Goal: Task Accomplishment & Management: Use online tool/utility

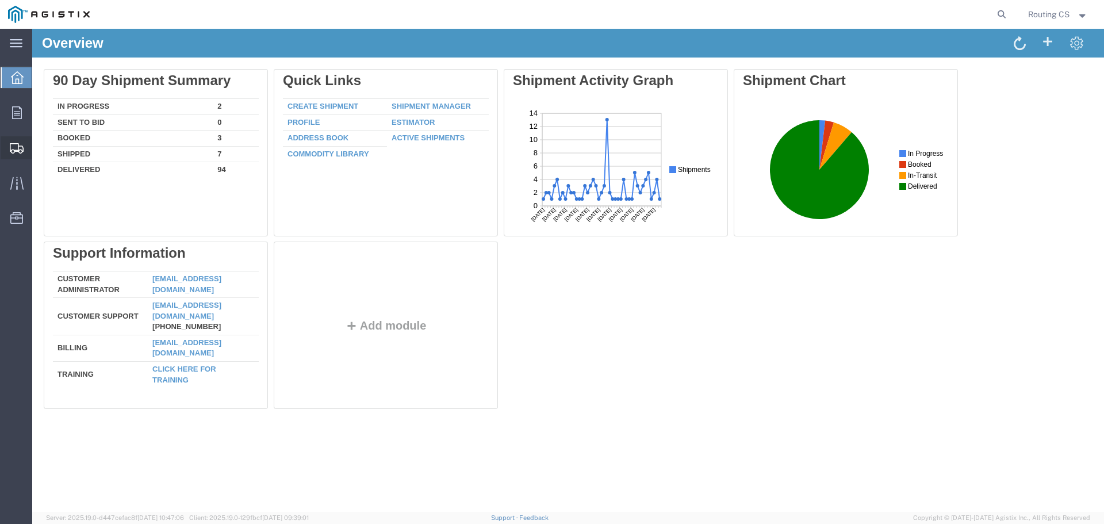
click at [0, 0] on span "Create Shipment" at bounding box center [0, 0] width 0 height 0
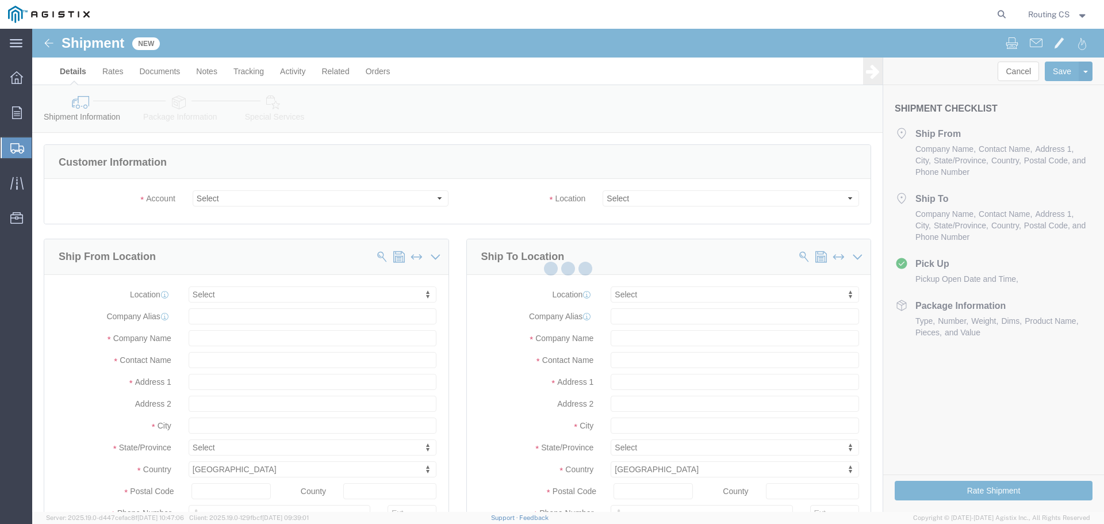
select select
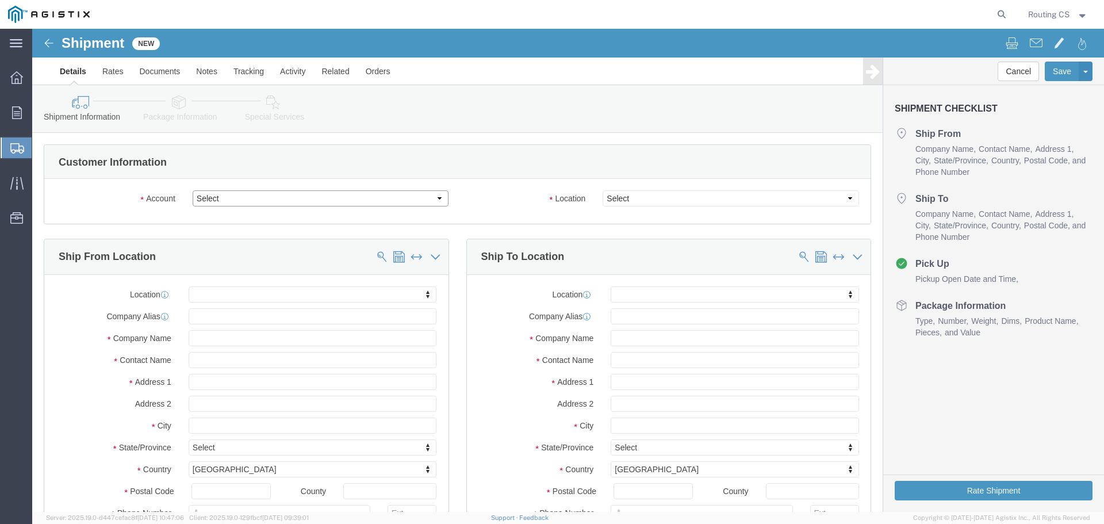
click select "Select Little Giant Ladders PG&E"
select select "9596"
click select "Select Little Giant Ladders PG&E"
select select "PURCHORD"
select select
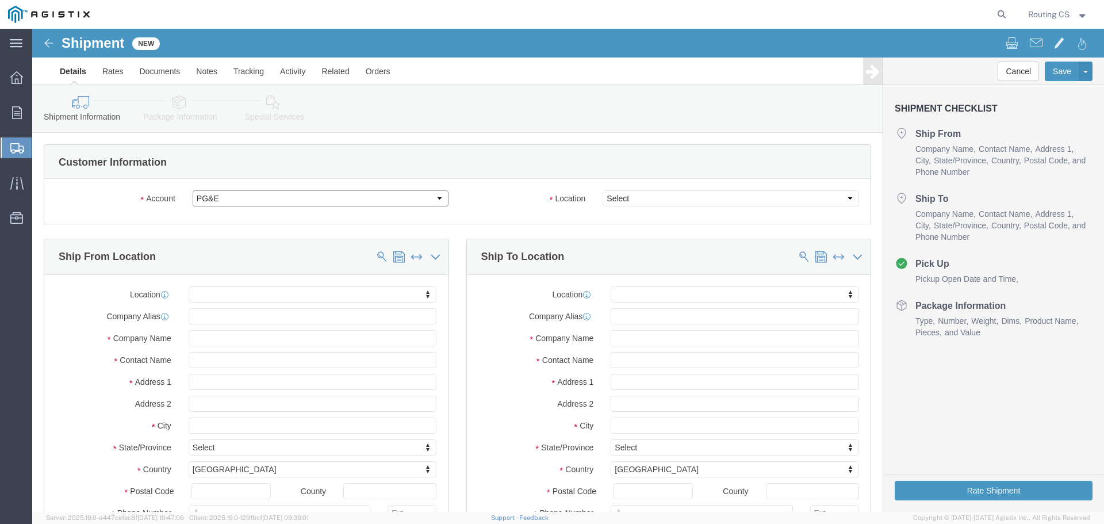
select select
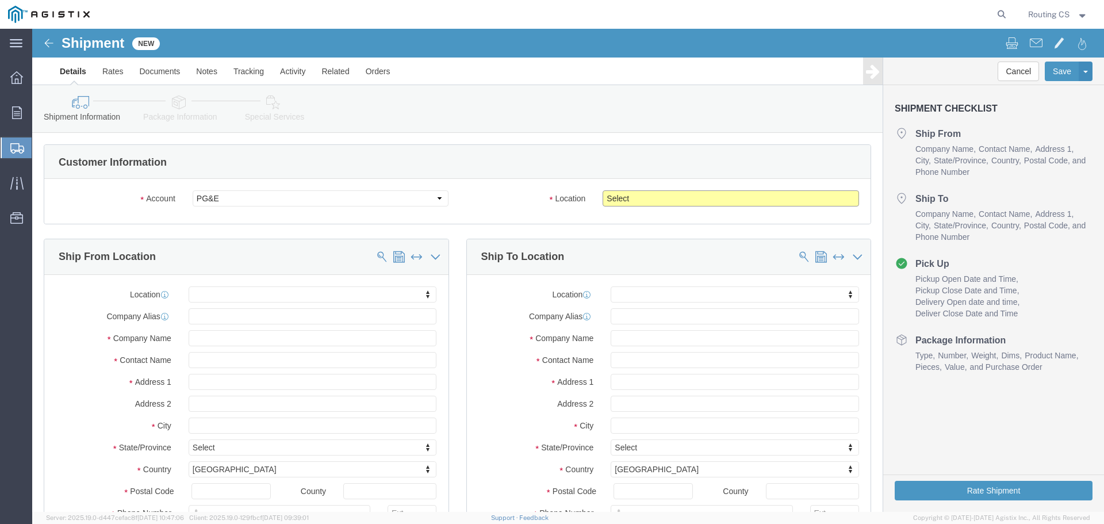
click select "Select All Others Fremont DC Fresno DC Wheatland DC"
select select "23082"
click select "Select All Others Fremont DC Fresno DC Wheatland DC"
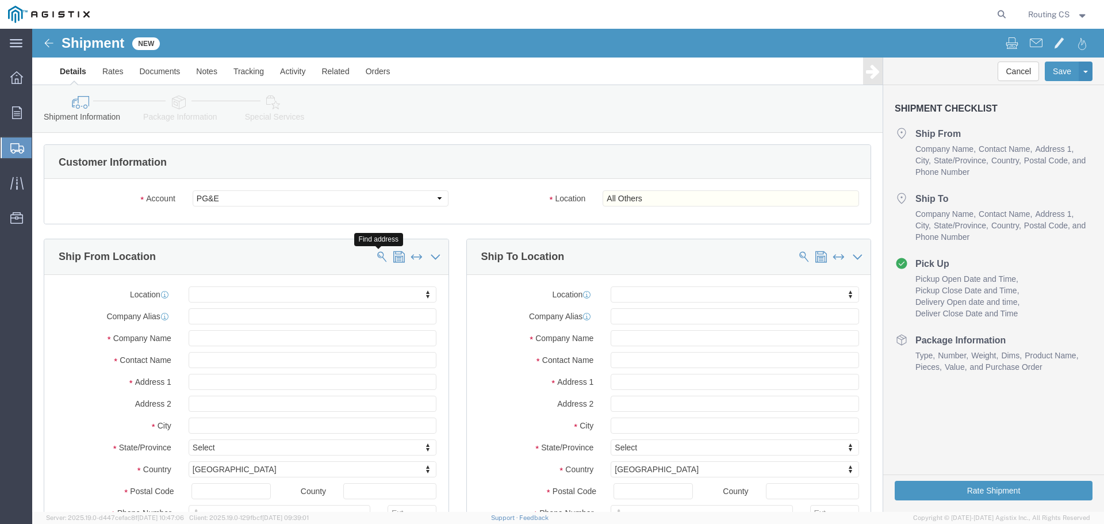
click span
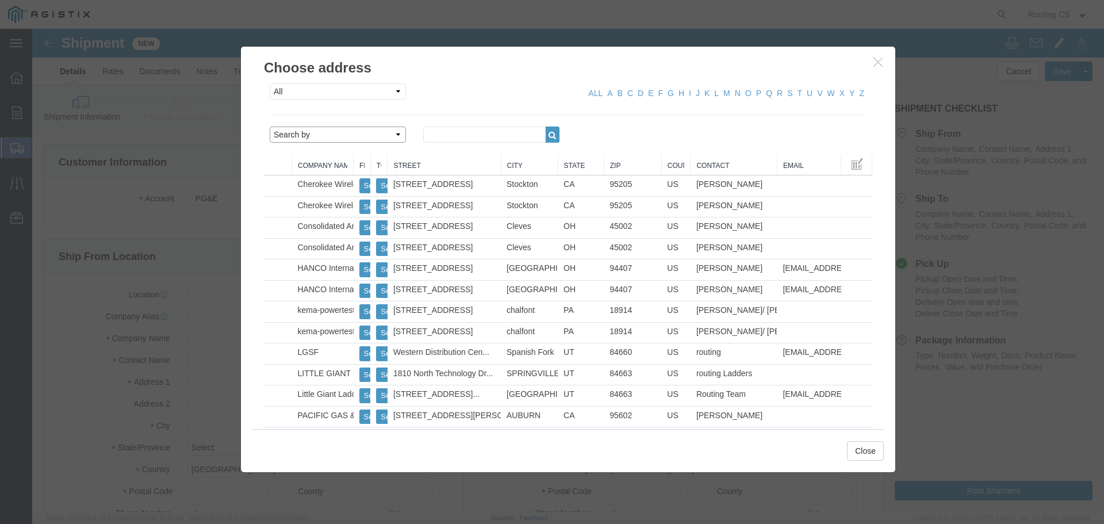
click select "Search by Address Book Name City Company Name Contact Name Country CustomerAlia…"
select select "zip"
click select "Search by Address Book Name City Company Name Contact Name Country CustomerAlia…"
click input "text"
type input "84663"
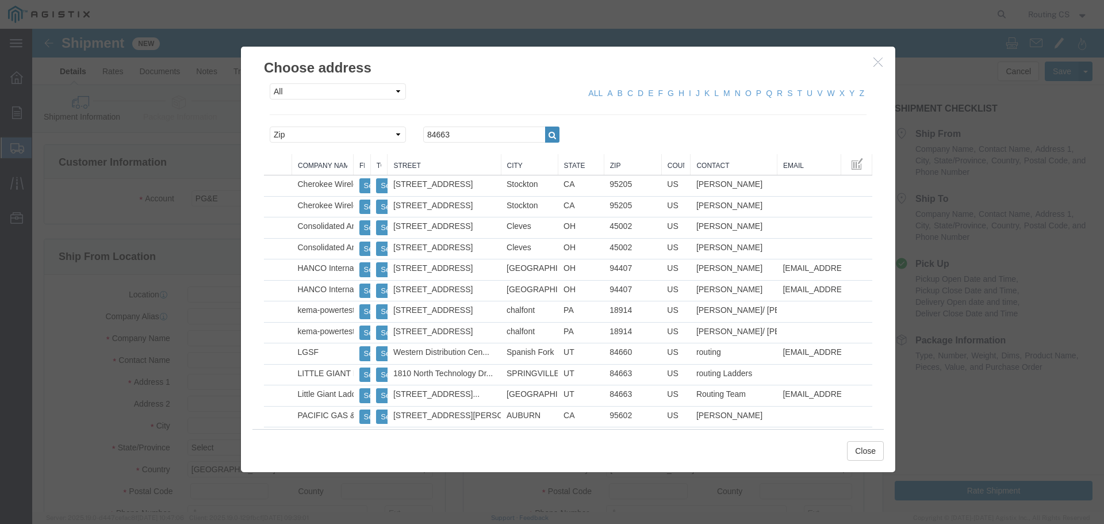
click icon "button"
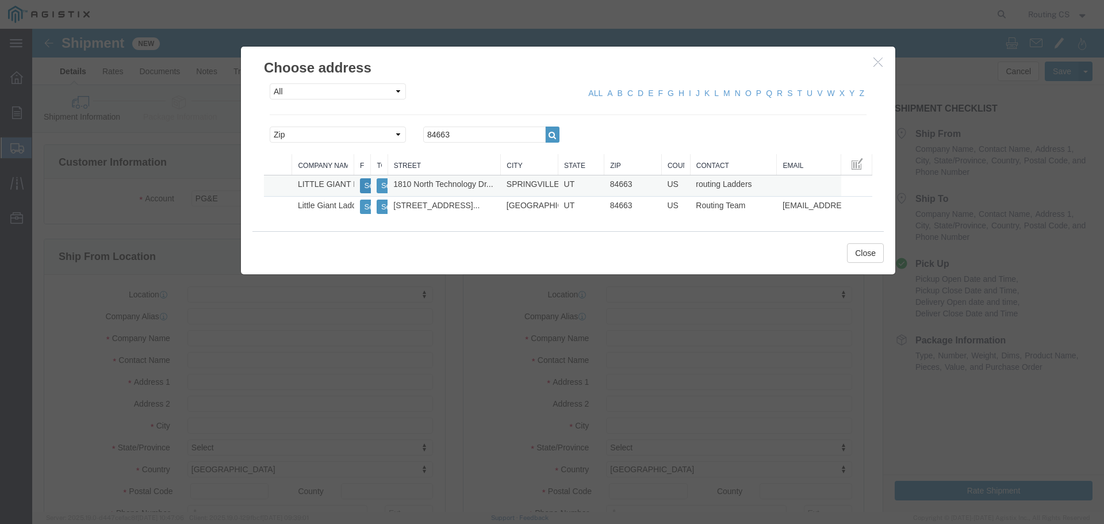
click button "Select"
select select
type input "1810 North Technology Drive"
type input "84663"
type input "801-489-3684"
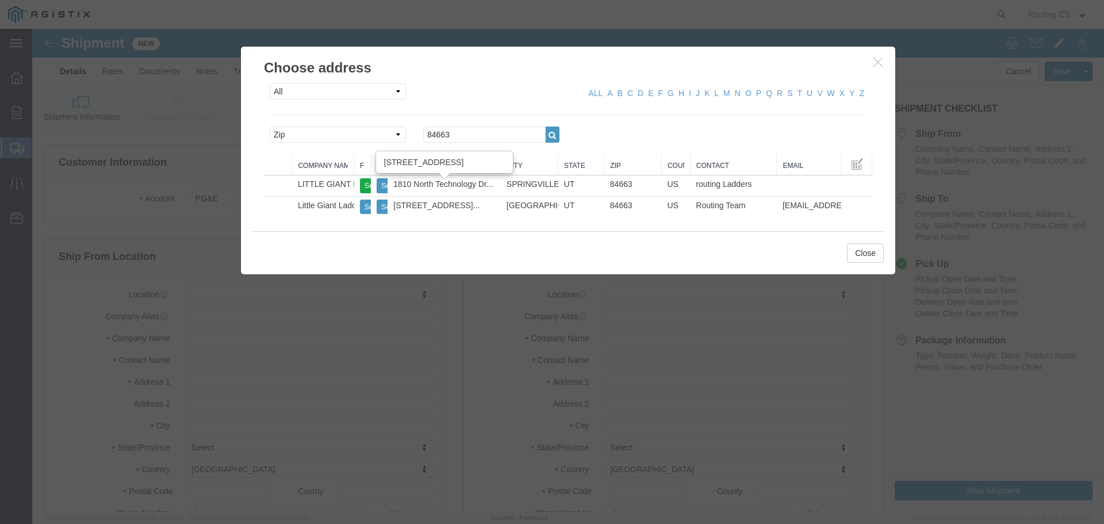
type input "LITTLE GIANT LADDER SYSTEMS LLC"
type input "routing Ladders"
type input "SPRINGVILLE"
select select "UT"
drag, startPoint x: 423, startPoint y: 107, endPoint x: 365, endPoint y: 101, distance: 58.3
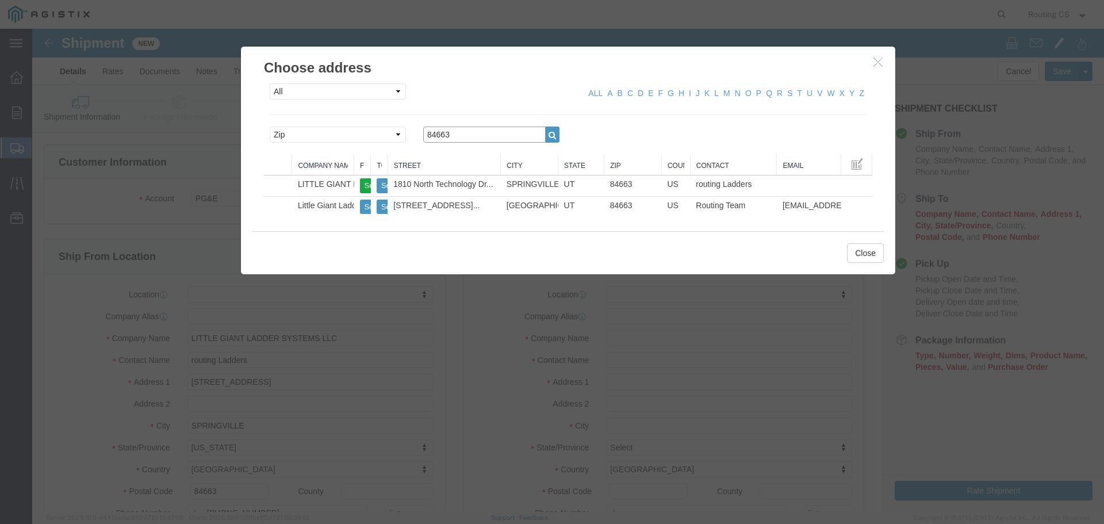
click div "Search by Address Book Name City Company Name Contact Name Country CustomerAlia…"
type input "94551"
click icon "button"
click button "Select"
select select
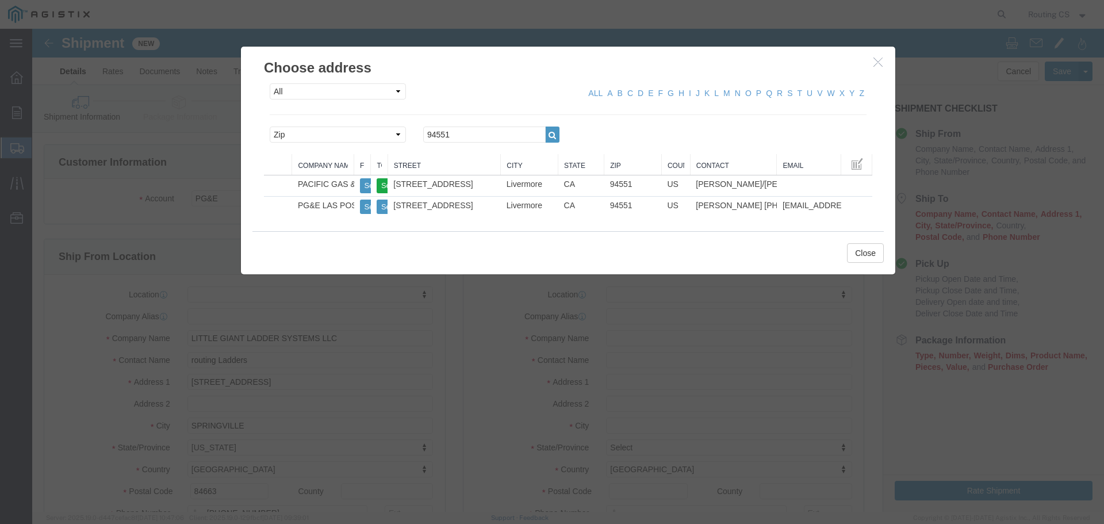
type input "3797 FIRST STREET"
type input "94551"
type input "925-335-4000"
type input "PACIFIC GAS & ELECTRIC"
type input "Ramon Delmundo/Alex Belmontes-Meter"
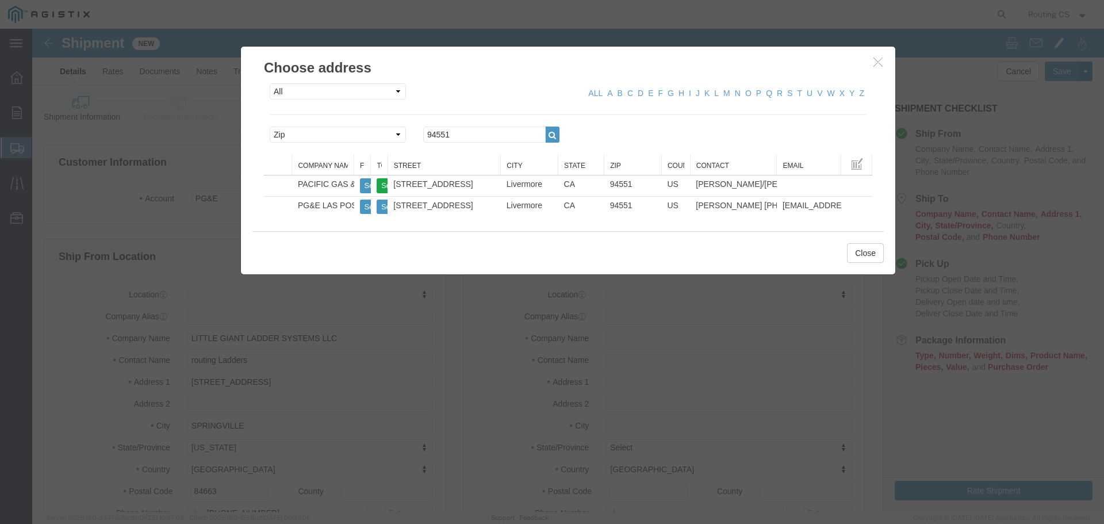
type input "Livermore"
select select "CA"
click button "Close"
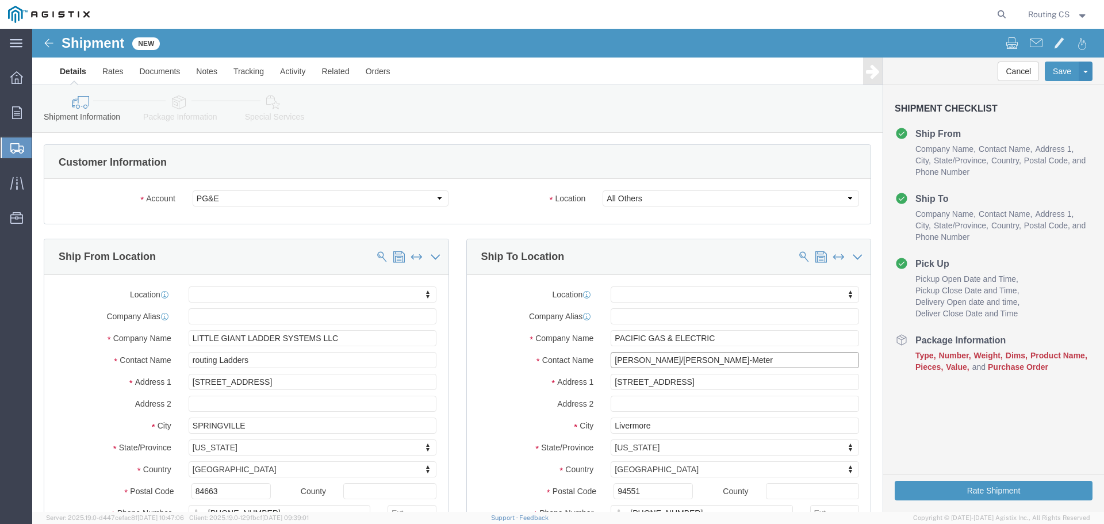
drag, startPoint x: 732, startPoint y: 328, endPoint x: 570, endPoint y: 326, distance: 162.7
click div "Ramon Delmundo/Alex Belmontes-Meter"
paste input "jesse evans"
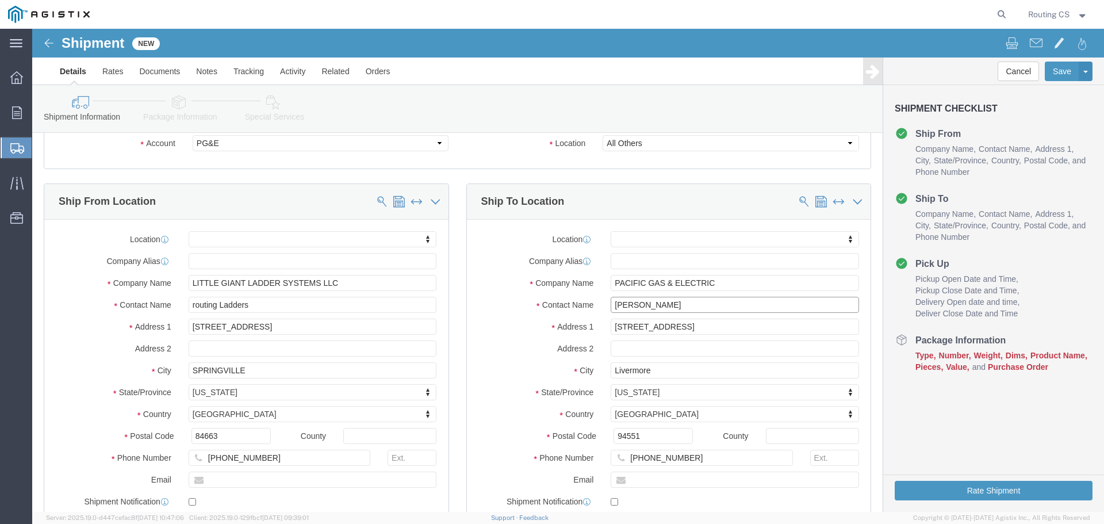
scroll to position [115, 0]
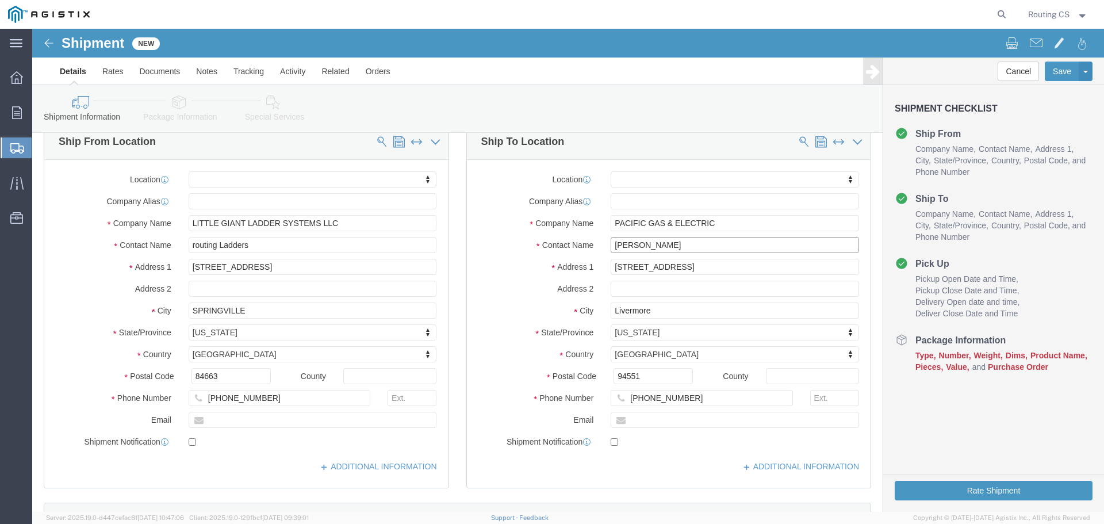
type input "jesse evans"
drag, startPoint x: 648, startPoint y: 371, endPoint x: 568, endPoint y: 370, distance: 80.5
click div "925-335-4000"
paste input "(925) 313-036"
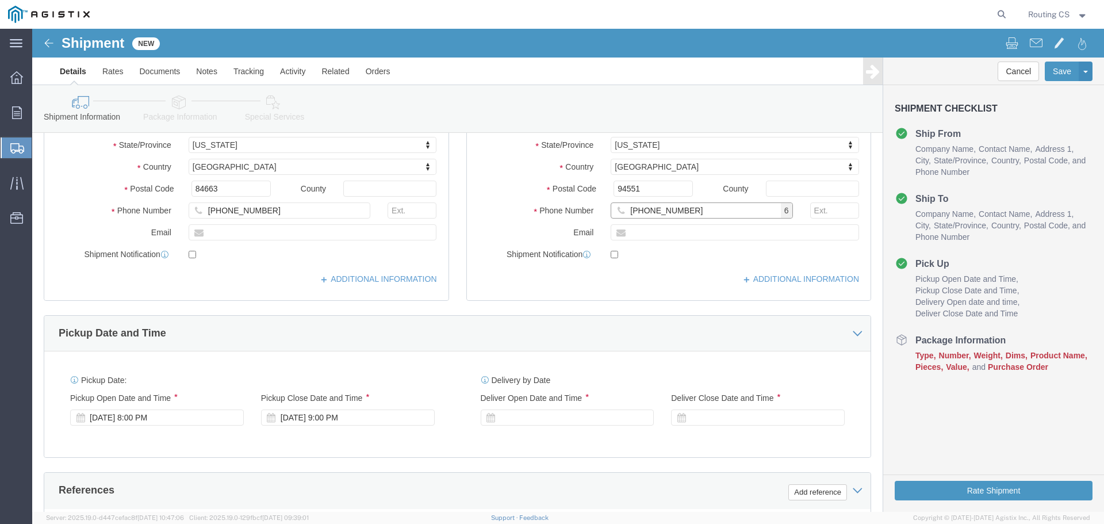
scroll to position [345, 0]
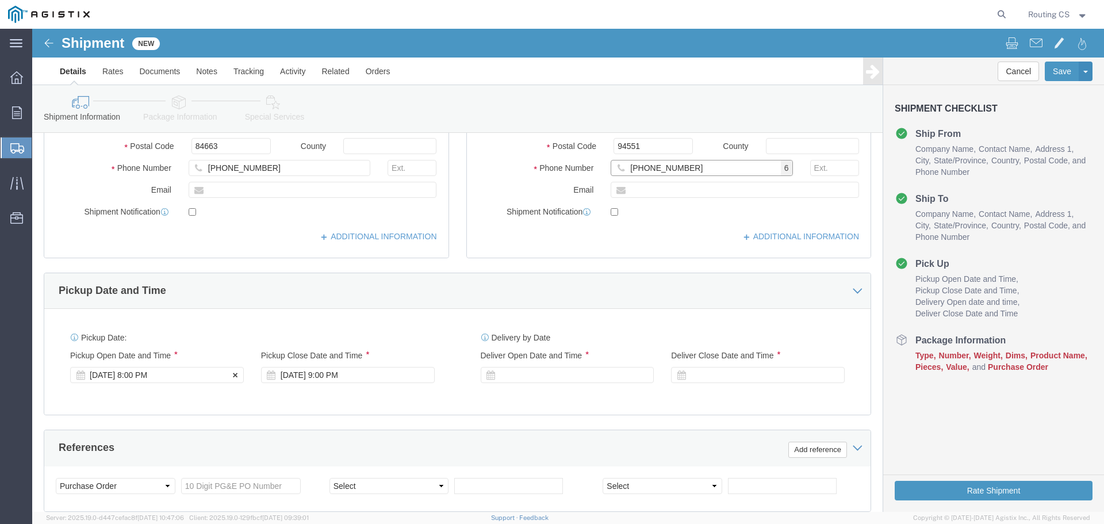
type input "(925) 313-0360"
click div "Sep 18 2025 8:00 PM"
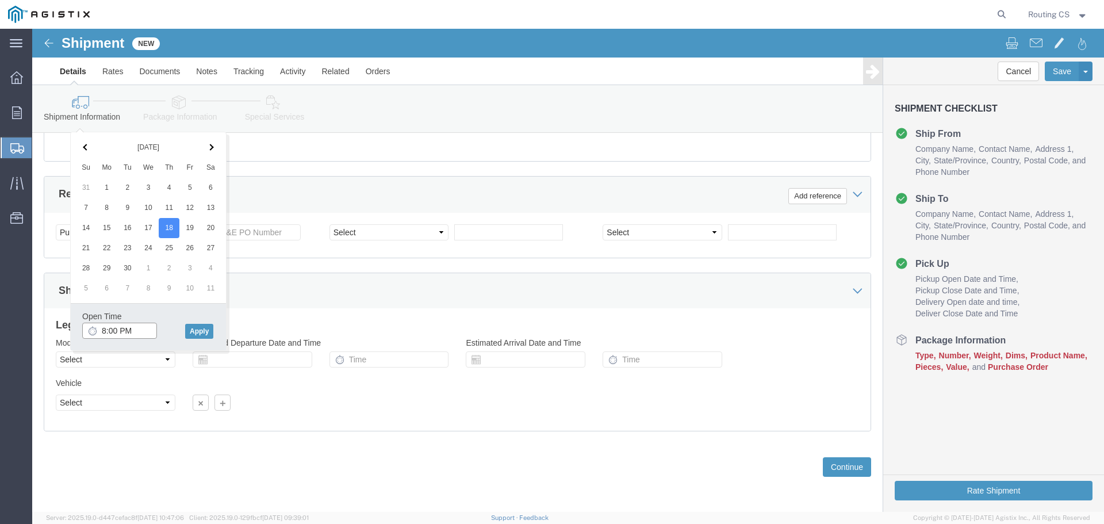
click input "8:00 PM"
type input "8:00 AM"
click button "Apply"
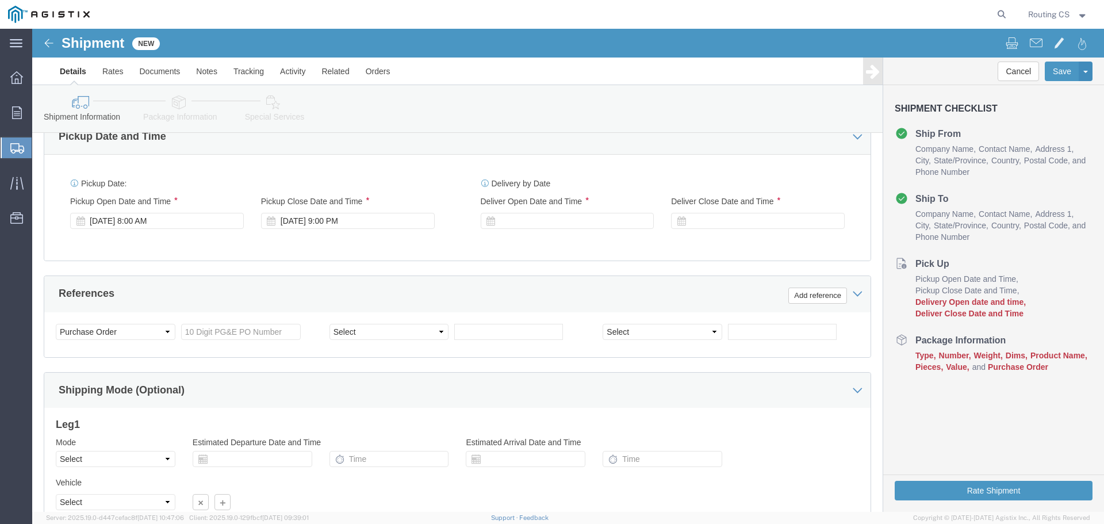
scroll to position [483, 0]
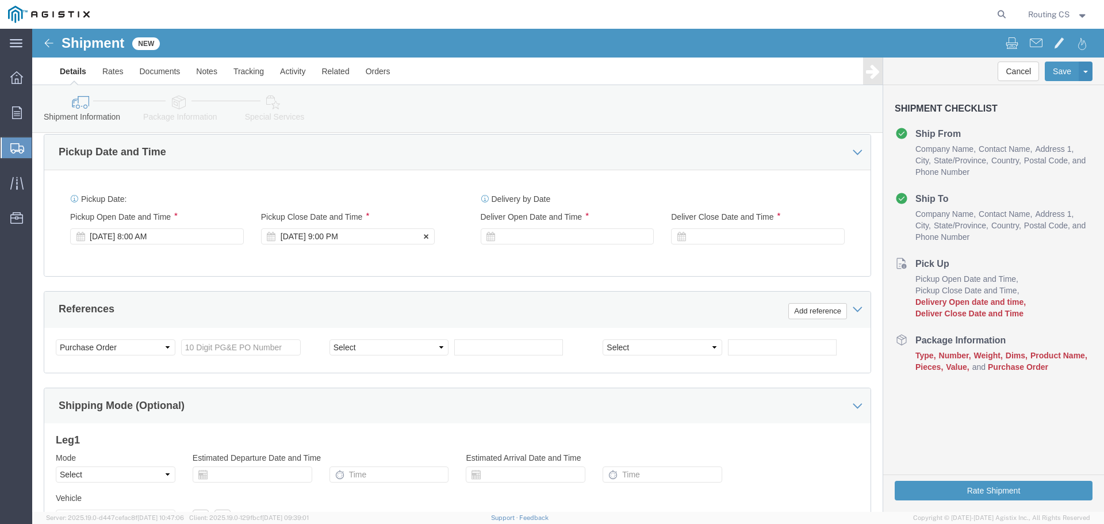
click div "Sep 18 2025 9:00 PM"
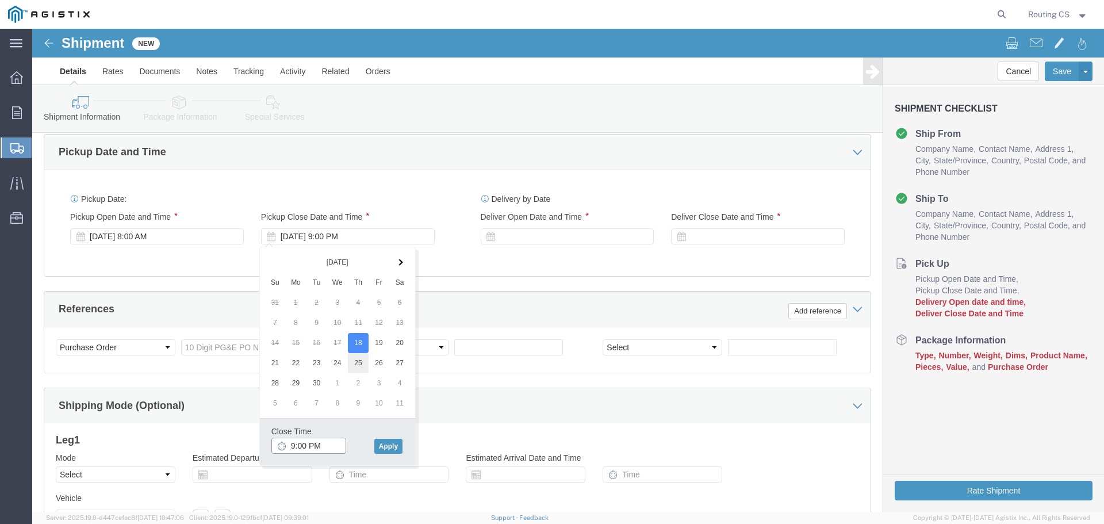
type input "3:00 PM"
click input "3:00 PM"
click button "Apply"
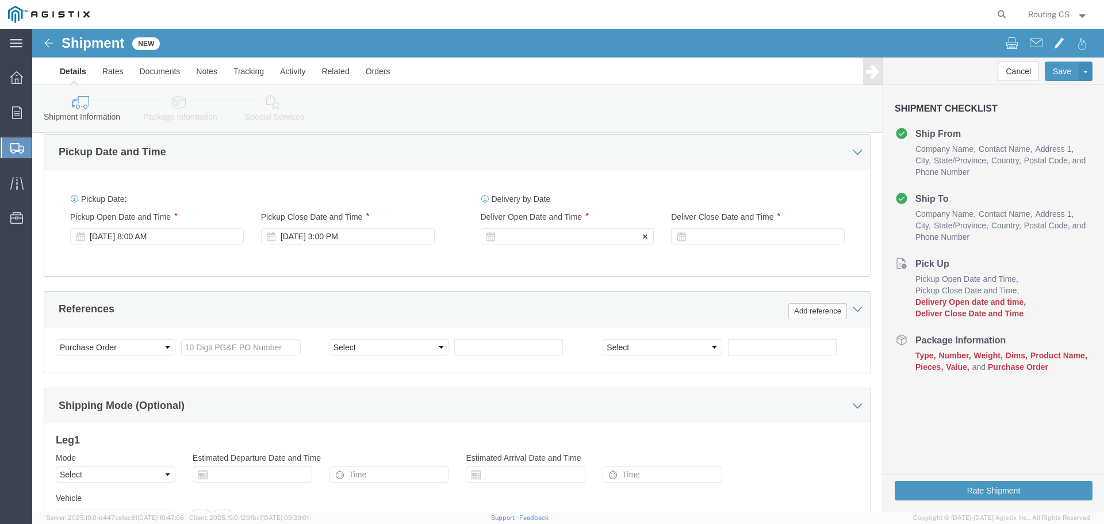
click div
click input "10:00 PM"
click input "8:00 PM"
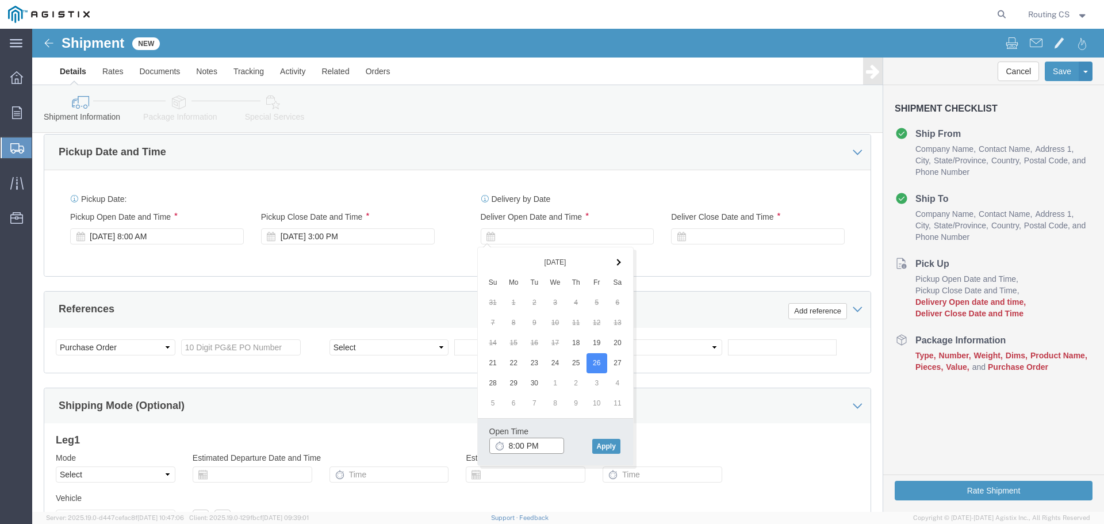
click input "8:00 PM"
type input "8:00 AM"
click button "Apply"
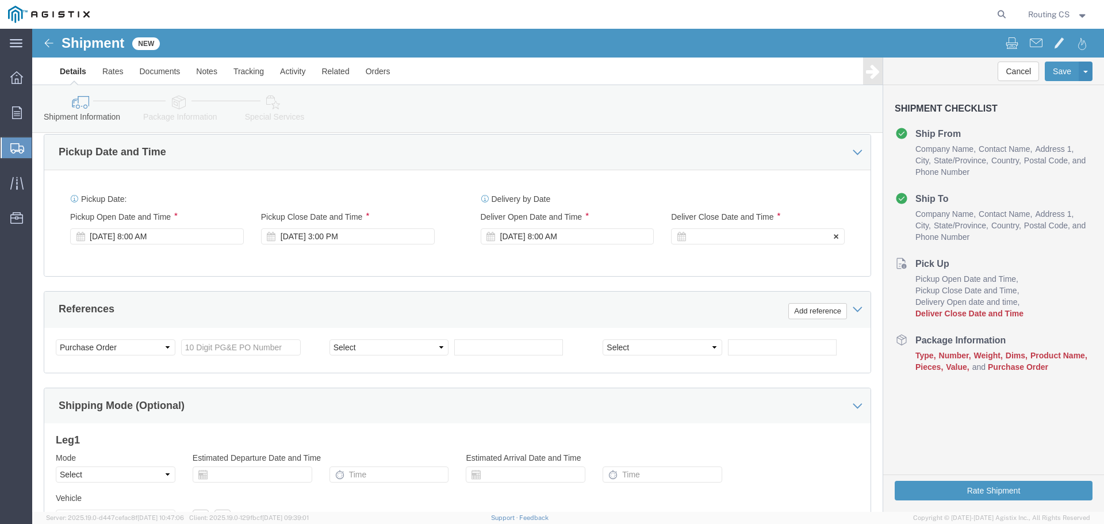
click div
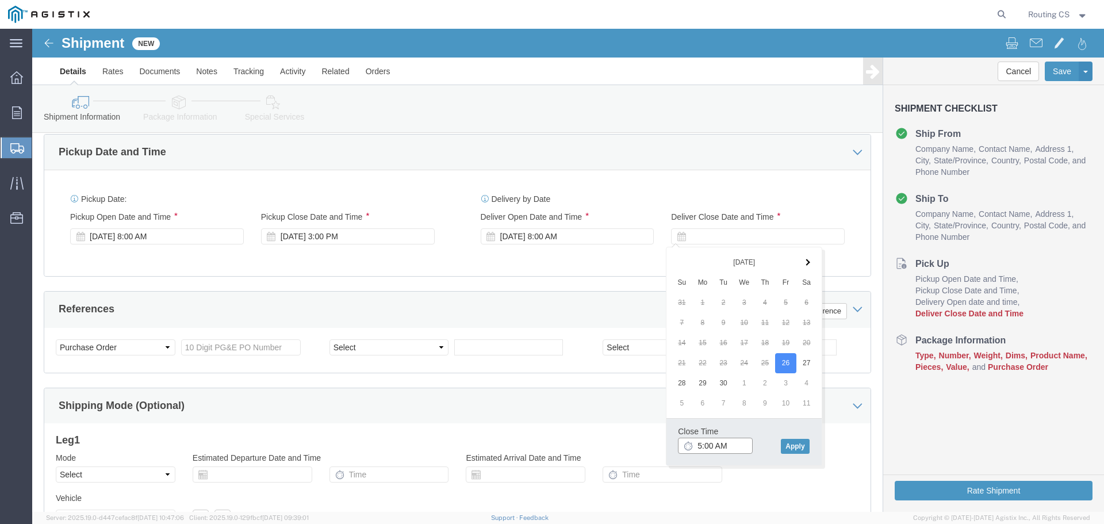
click input "5:00 AM"
type input "5:00 PM"
click div "Close Time 5:00 PM Sep 26 2025 9:00 AM - Sep 26 2025 9:00 AM Cancel Apply"
click button "Apply"
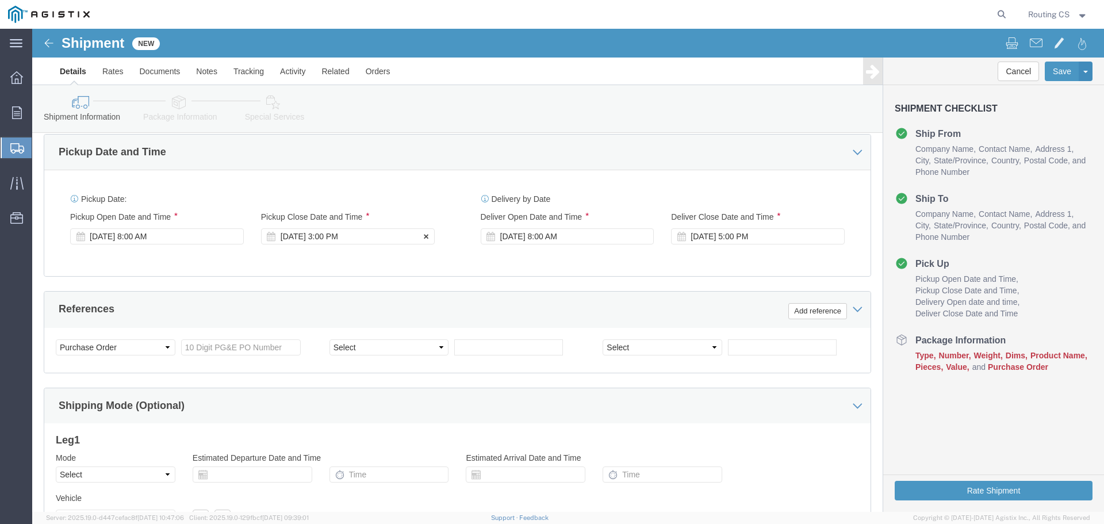
click div "Sep 18 2025 3:00 PM"
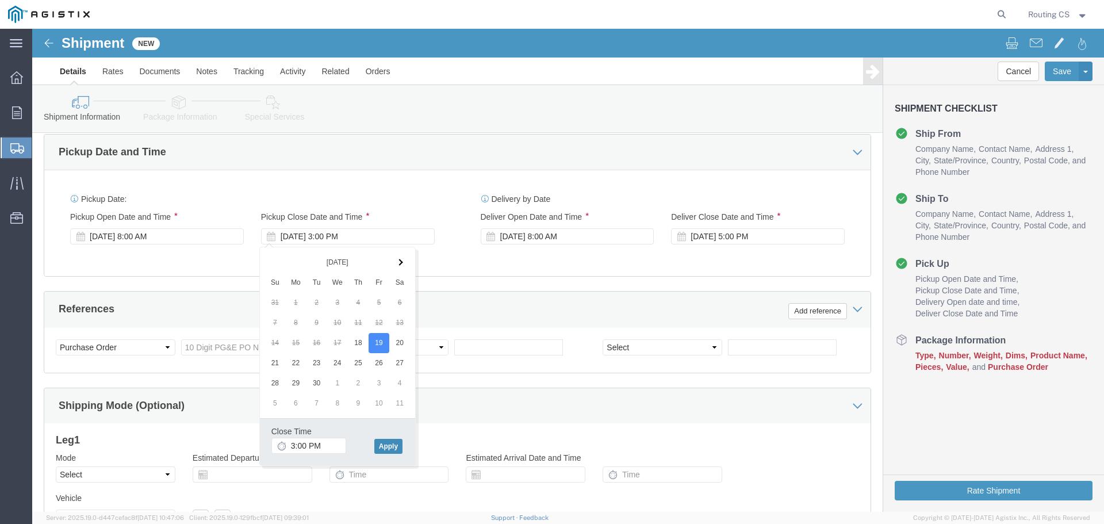
click button "Apply"
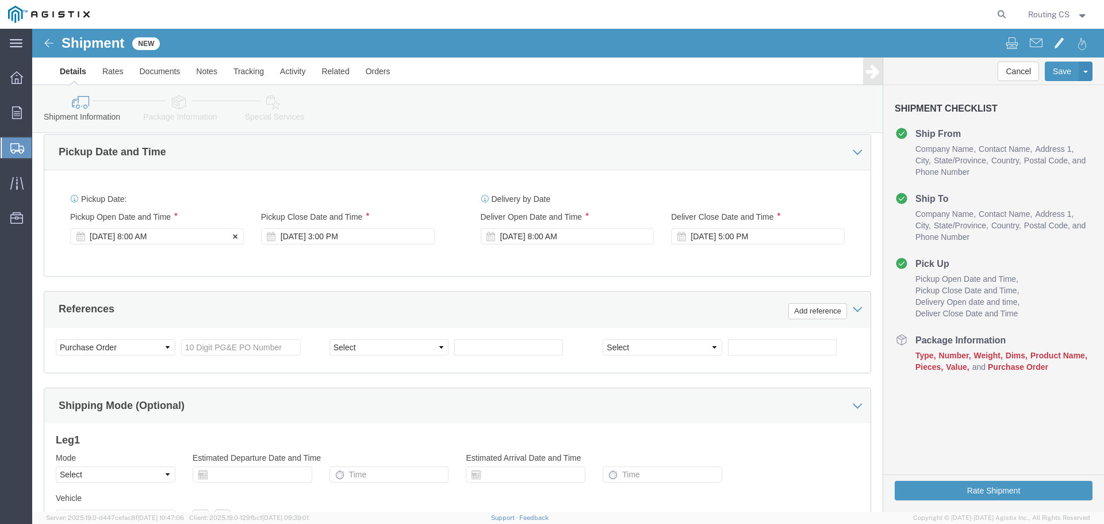
click div "Sep 18 2025 8:00 AM"
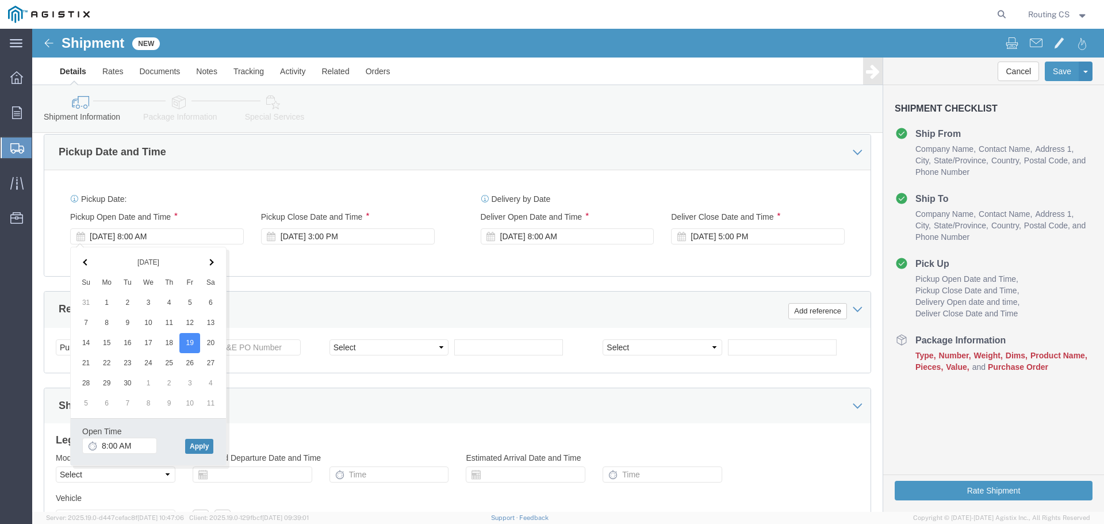
click button "Apply"
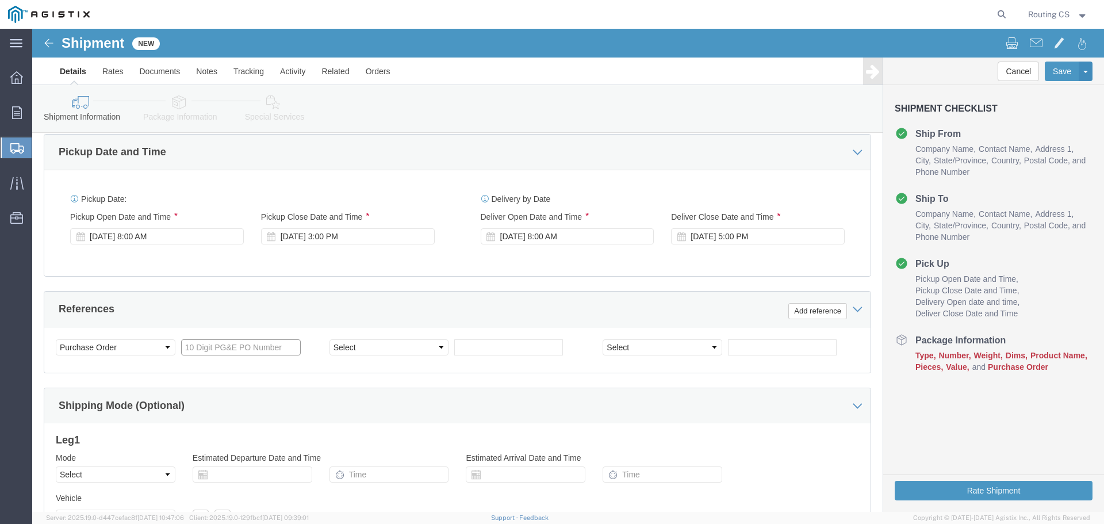
click input "text"
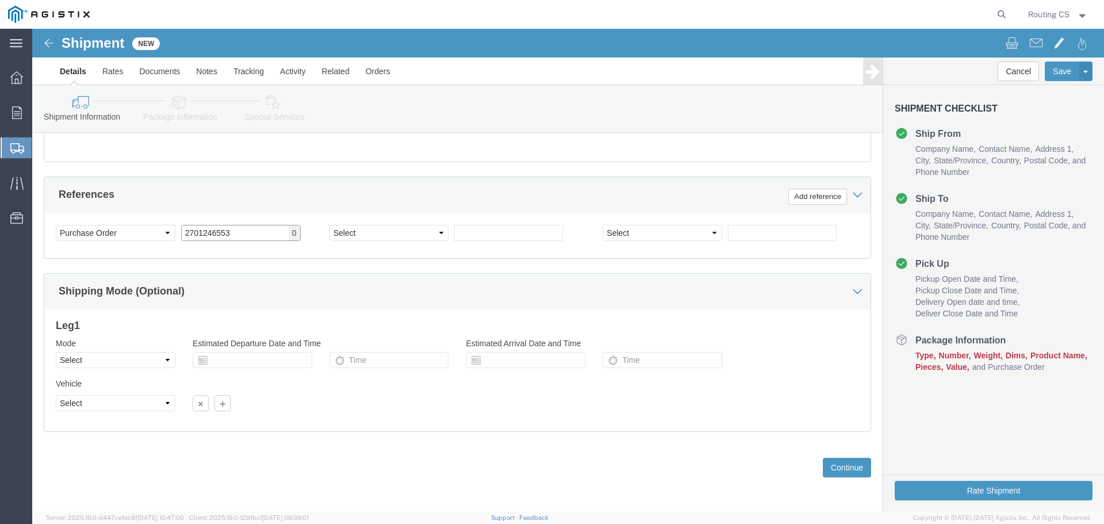
scroll to position [598, 0]
type input "2701246553"
click select "Select Air Less than Truckload Multi-Leg Ocean Freight Rail Small Parcel Truckl…"
select select "LTL"
click select "Select Air Less than Truckload Multi-Leg Ocean Freight Rail Small Parcel Truckl…"
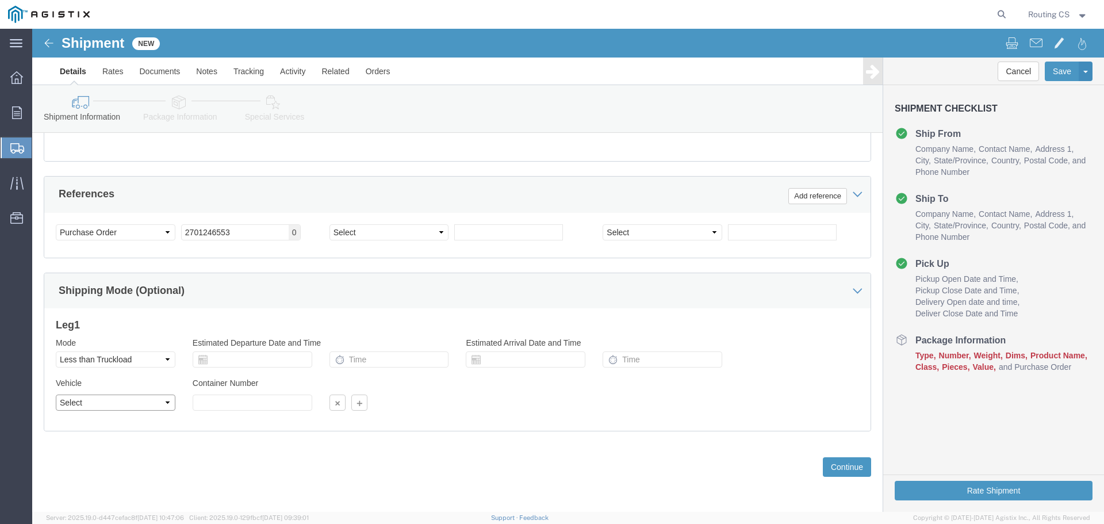
click select "Select Straight Truck"
select select "STTR"
click select "Select Straight Truck"
click button "Continue"
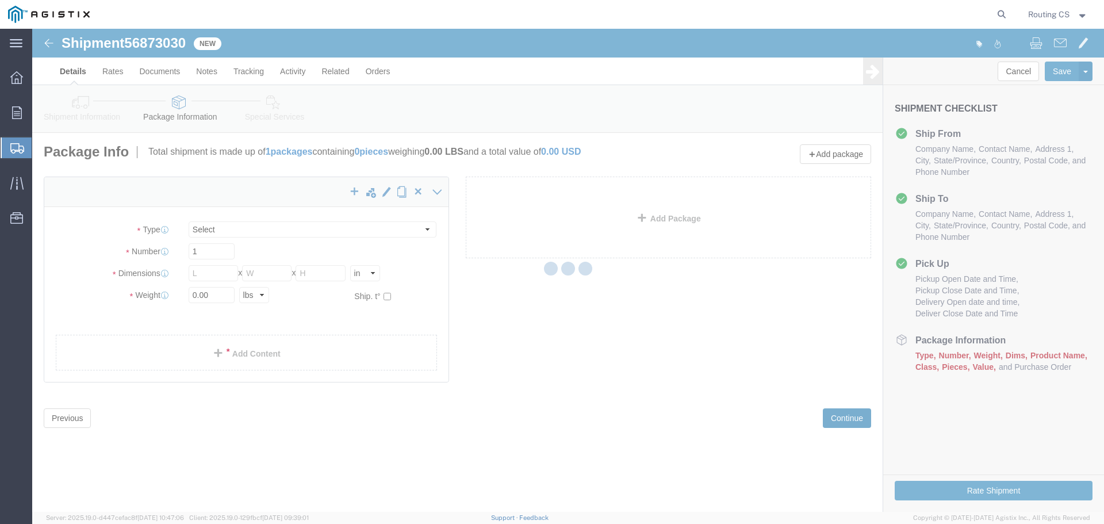
select select "CBOX"
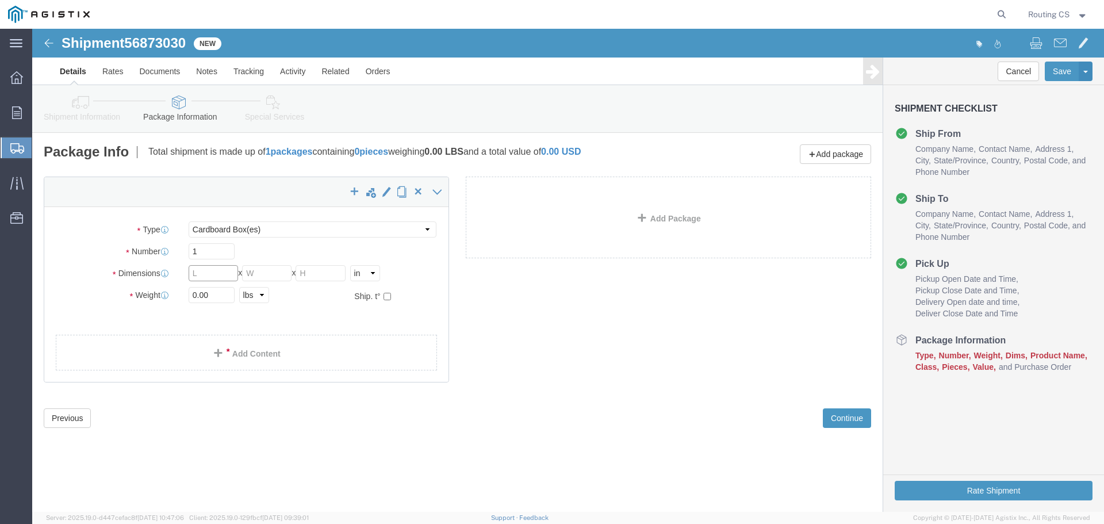
click input "text"
type input "104"
type input "19"
type input "7"
drag, startPoint x: 165, startPoint y: 267, endPoint x: 147, endPoint y: 268, distance: 17.8
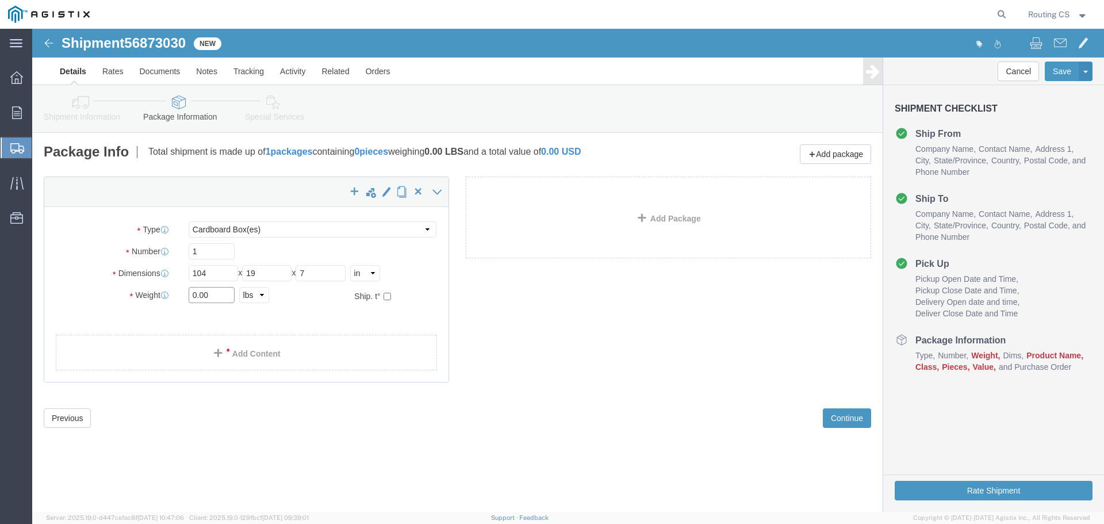
click div "0.00 Select kgs lbs"
type input "32.00"
click span
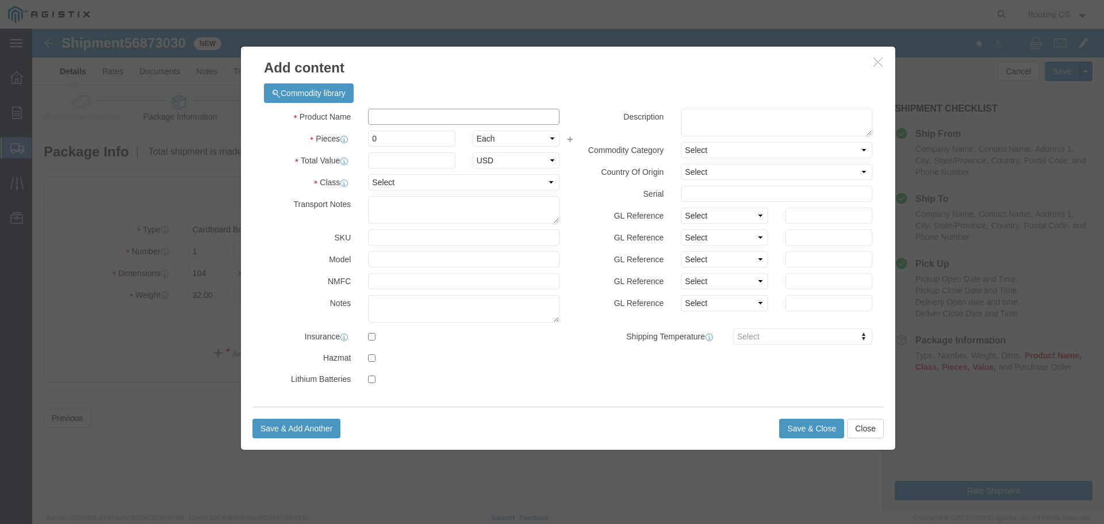
click input "text"
type input "Ladder"
drag, startPoint x: 347, startPoint y: 112, endPoint x: 322, endPoint y: 112, distance: 24.7
click div "Pieces 0 Select Bag Barrels 100Board Feet Bottle Box Blister Pack Carats Can Ca…"
type input "1"
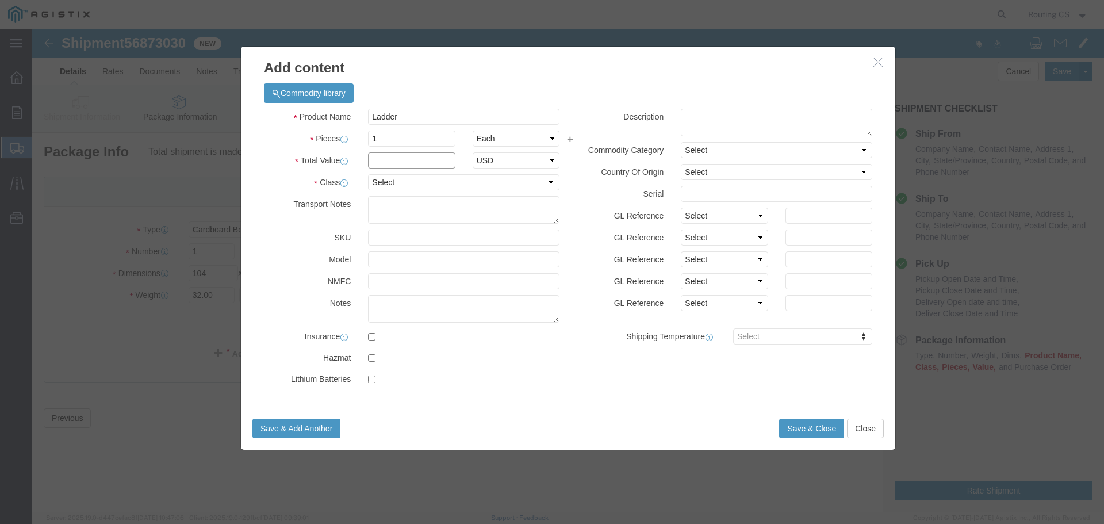
click input "text"
type input "32"
click select "Select 50 55 60 65 70 85 92.5 100 125 175 250 300 400"
select select "250"
click select "Select 50 55 60 65 70 85 92.5 100 125 175 250 300 400"
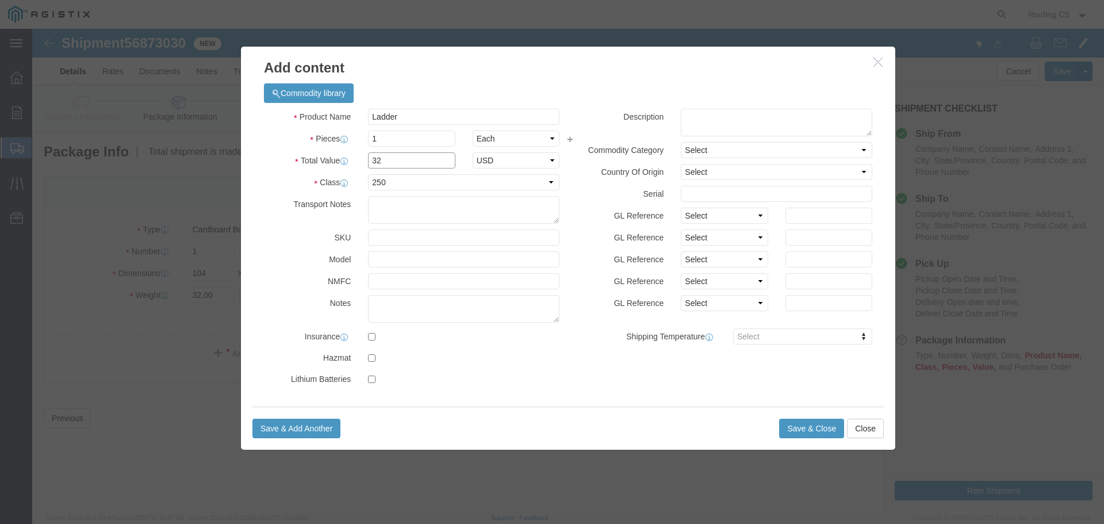
drag, startPoint x: 348, startPoint y: 134, endPoint x: 302, endPoint y: 135, distance: 46.6
click div "Total Value 32 Select ADP AED AFN ALL AMD AOA ARS ATS AUD AWG AZN BAM BBD BDT B…"
type input "217"
click button "Save & Close"
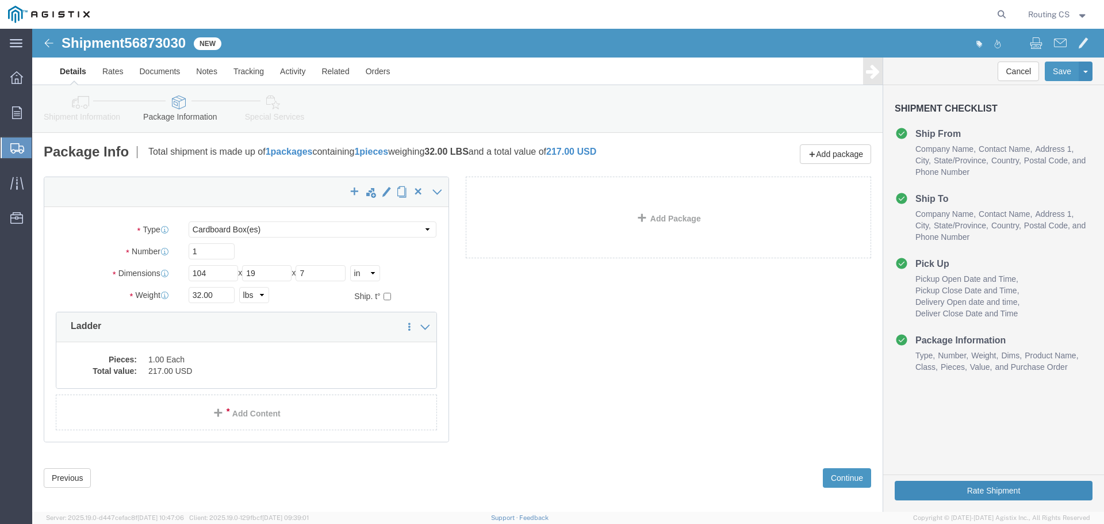
click button "Rate Shipment"
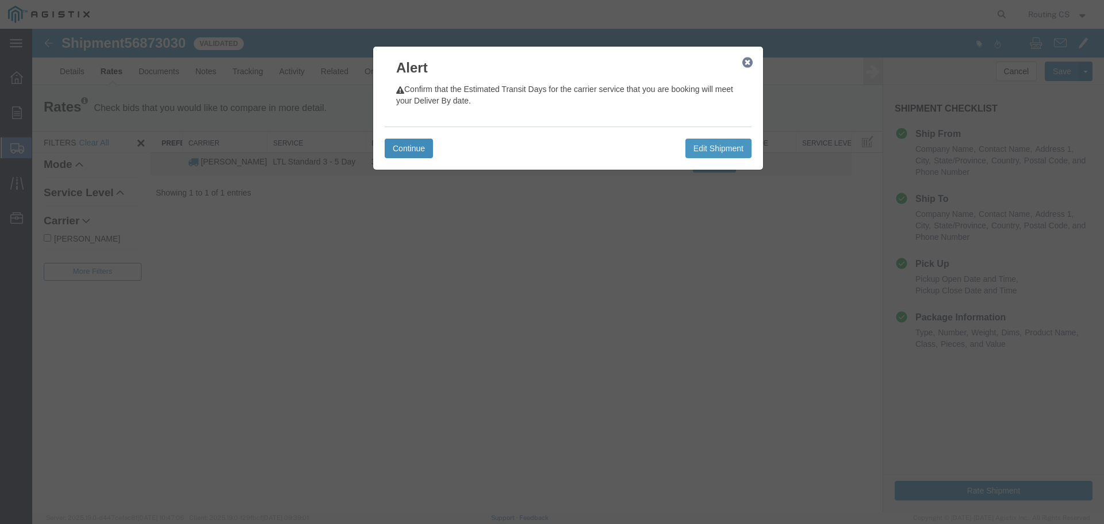
click at [413, 148] on button "Continue" at bounding box center [409, 149] width 48 height 20
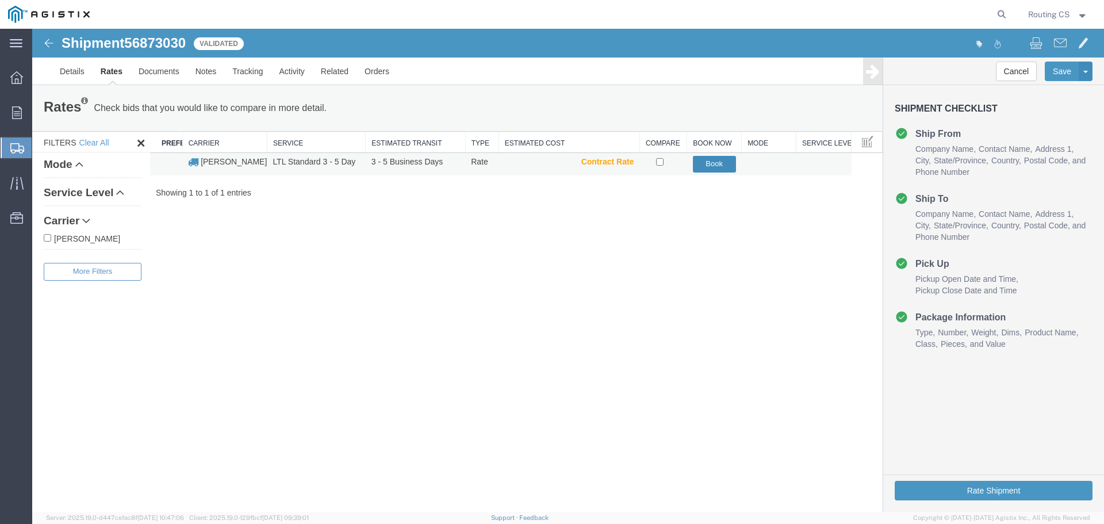
click at [714, 165] on button "Book" at bounding box center [714, 164] width 43 height 17
